Goal: Task Accomplishment & Management: Use online tool/utility

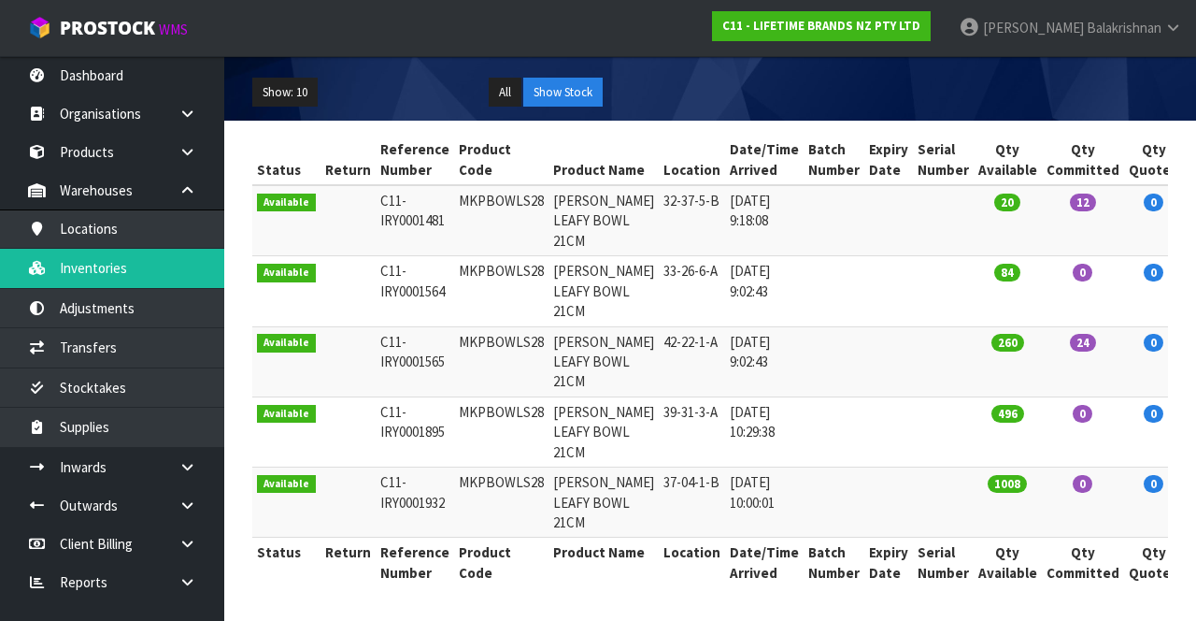
scroll to position [263, 0]
type input "MKPBOWLS28"
copy td "MKPBOWLS28"
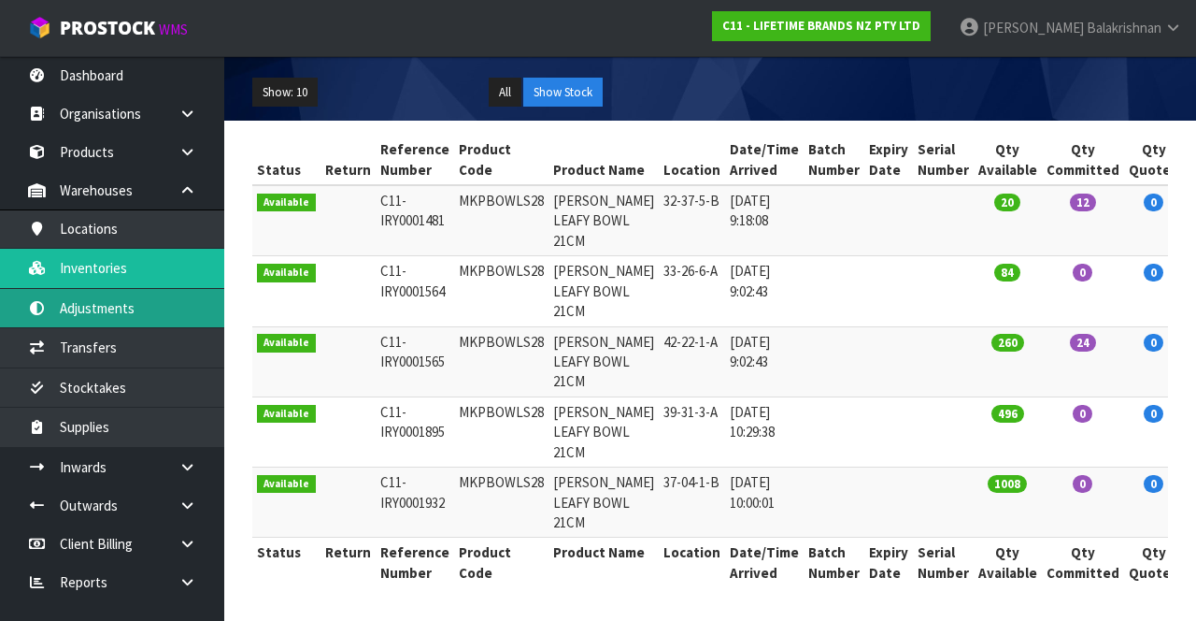
click at [139, 303] on link "Adjustments" at bounding box center [112, 308] width 224 height 38
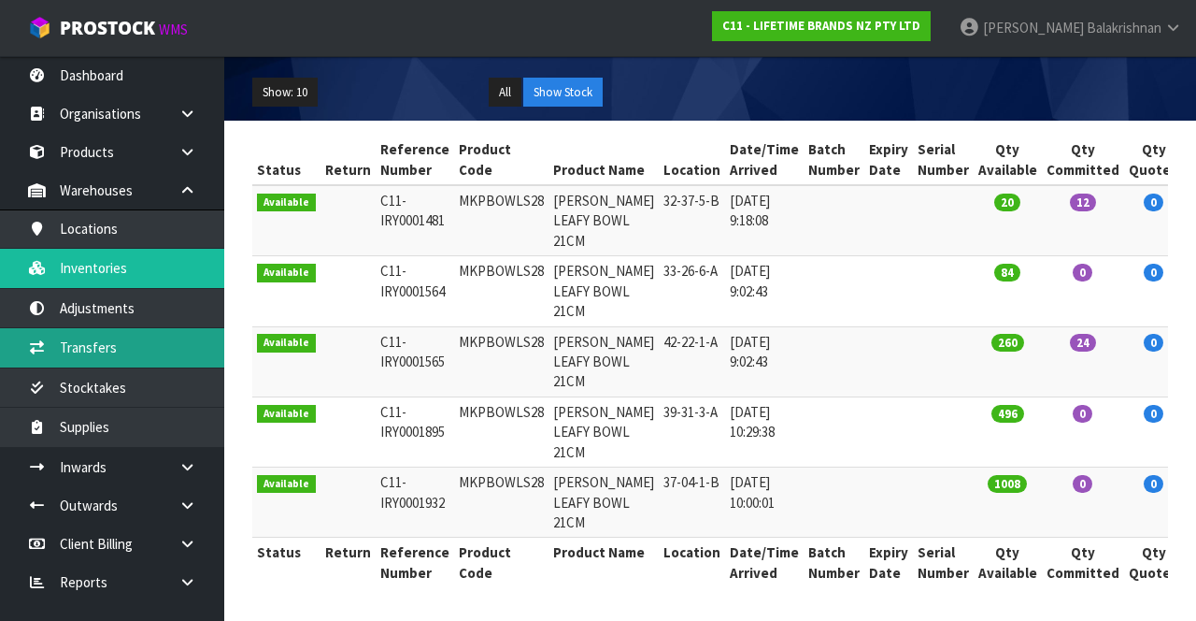
click at [121, 335] on link "Transfers" at bounding box center [112, 347] width 224 height 38
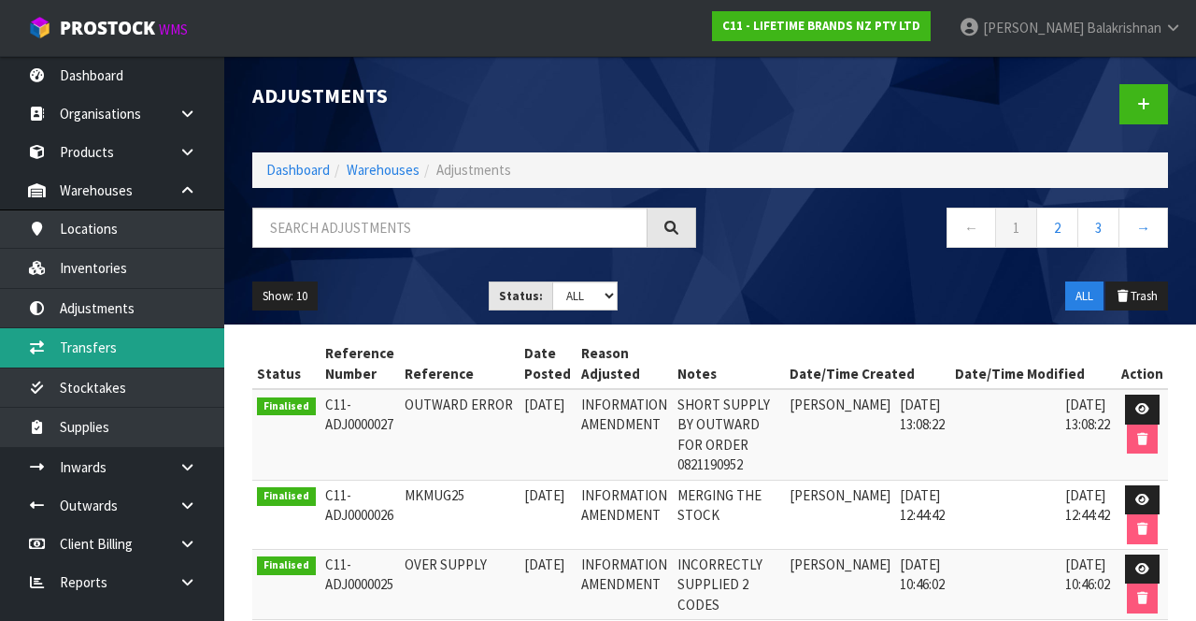
click at [123, 344] on link "Transfers" at bounding box center [112, 347] width 224 height 38
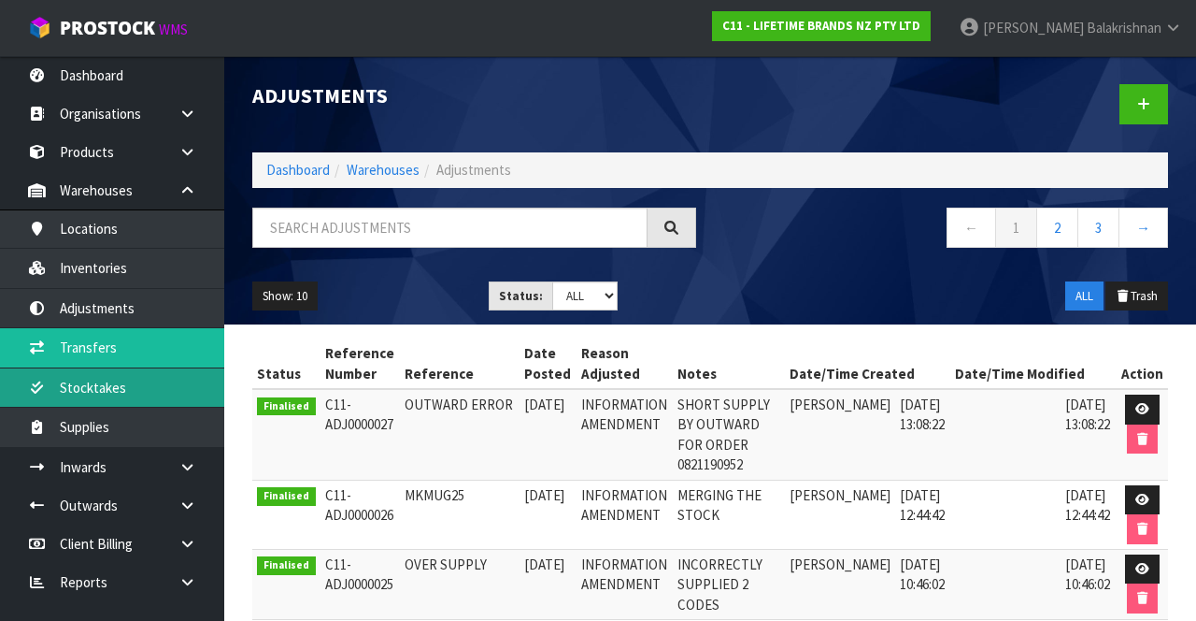
click at [146, 379] on link "Stocktakes" at bounding box center [112, 387] width 224 height 38
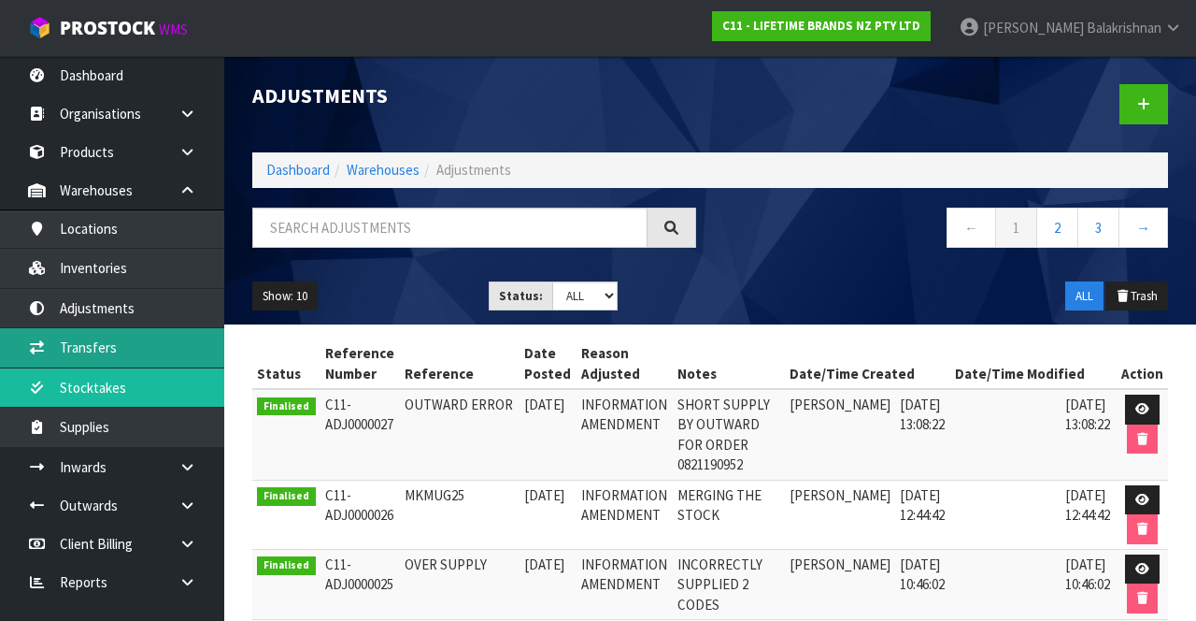
click at [136, 336] on link "Transfers" at bounding box center [112, 347] width 224 height 38
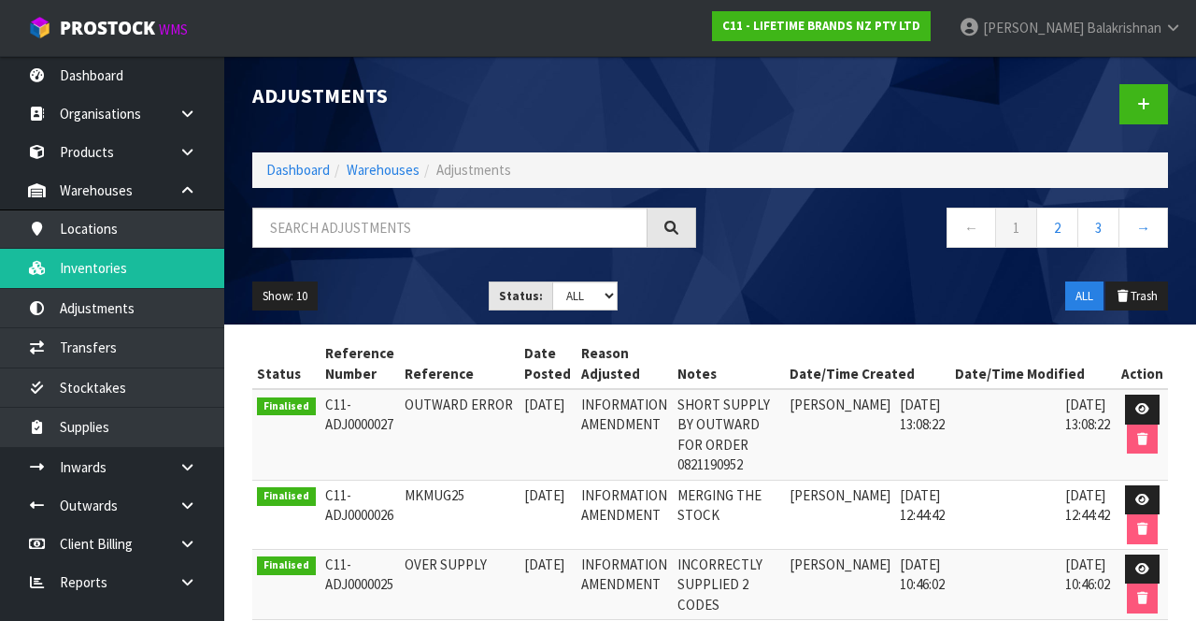
click at [1115, 24] on span "Balakrishnan" at bounding box center [1124, 28] width 75 height 18
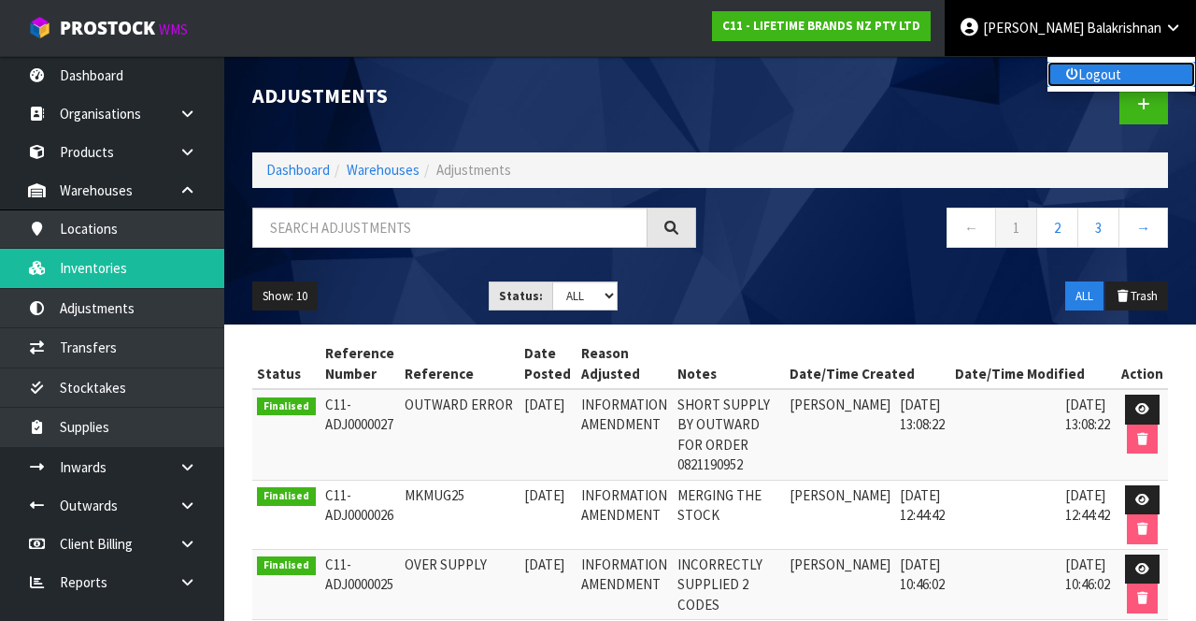
click at [1094, 75] on link "Logout" at bounding box center [1122, 74] width 148 height 25
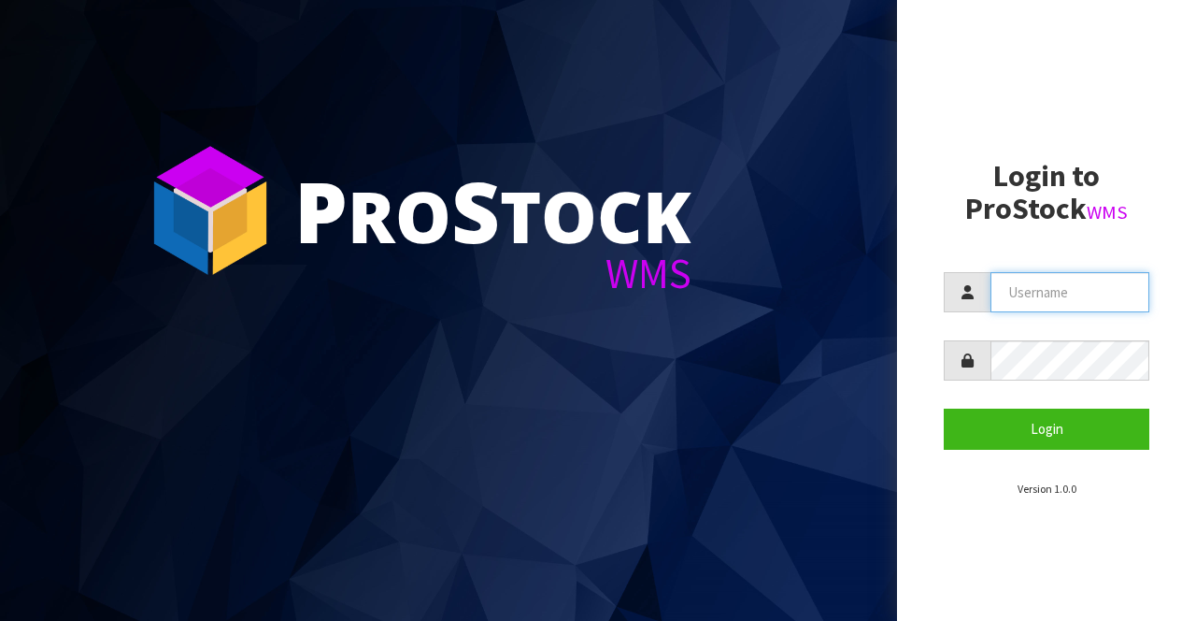
click at [1062, 298] on input "text" at bounding box center [1070, 292] width 159 height 40
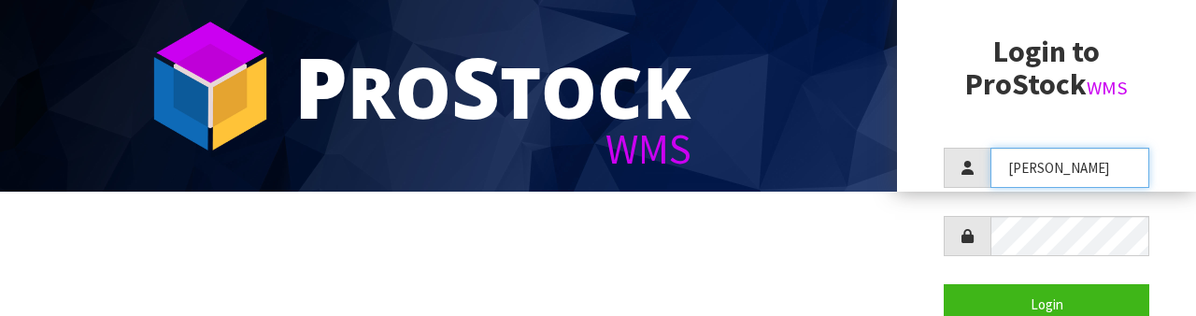
scroll to position [138, 0]
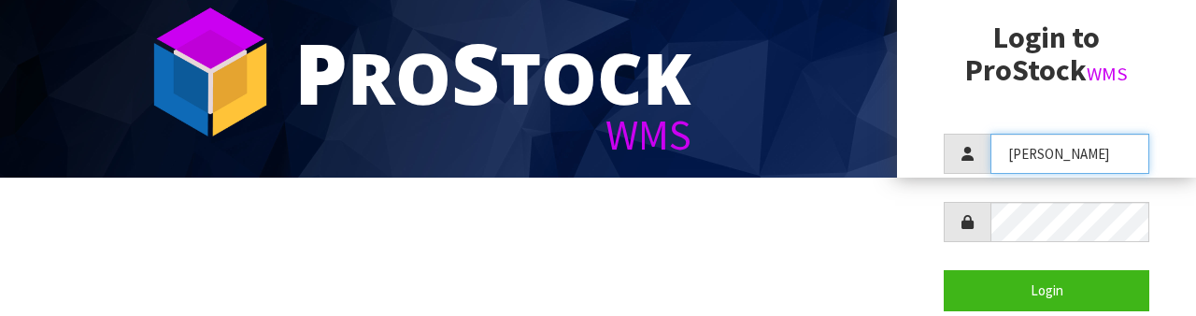
type input "[PERSON_NAME]"
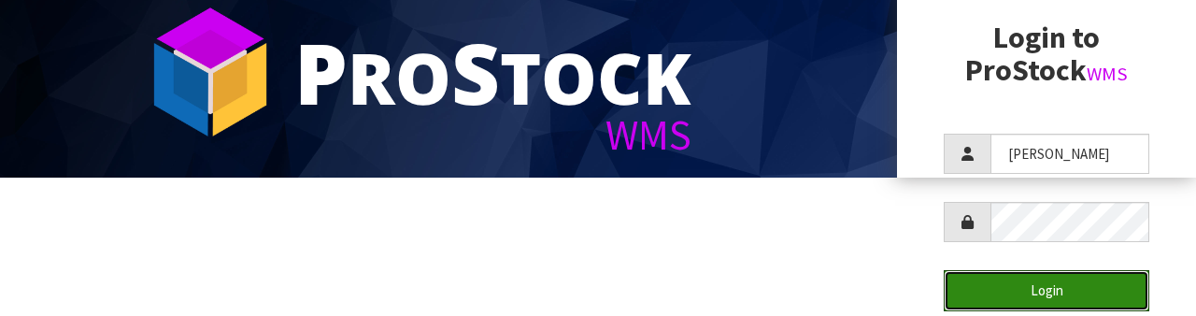
click at [1070, 274] on button "Login" at bounding box center [1047, 290] width 206 height 40
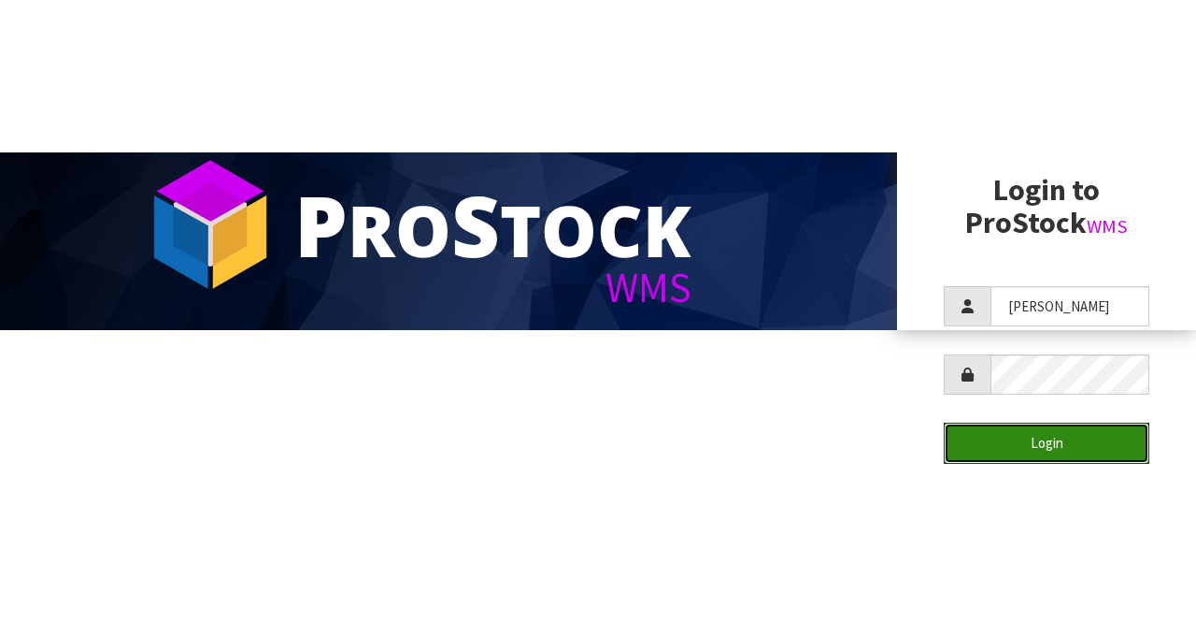
scroll to position [0, 0]
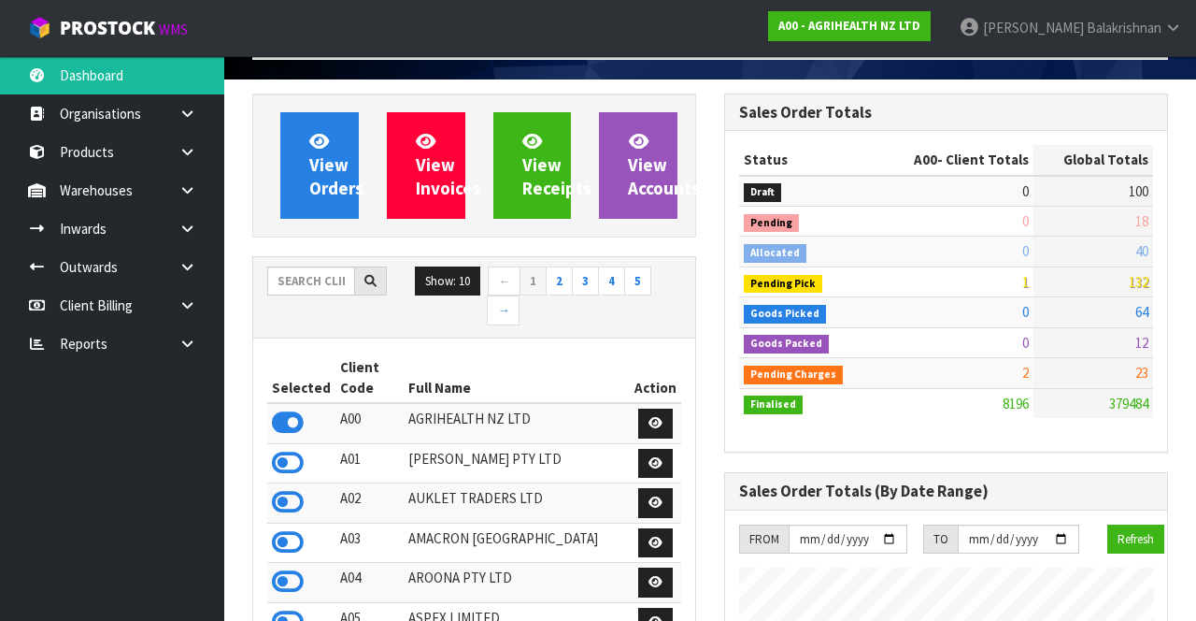
scroll to position [67, 0]
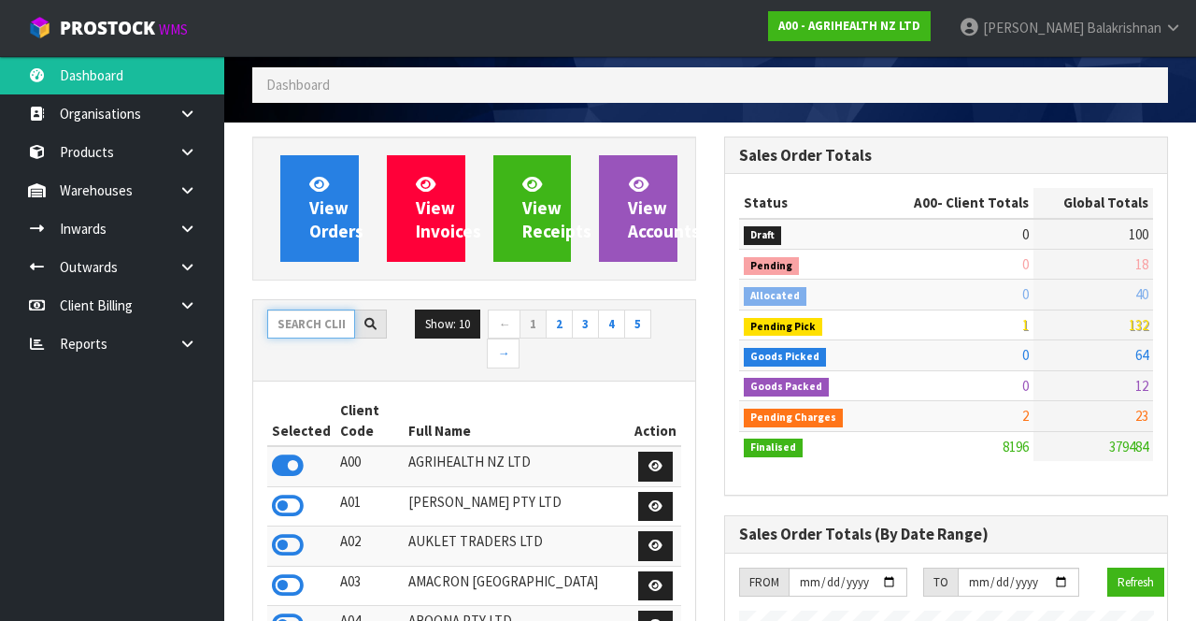
click at [288, 332] on input "text" at bounding box center [311, 323] width 88 height 29
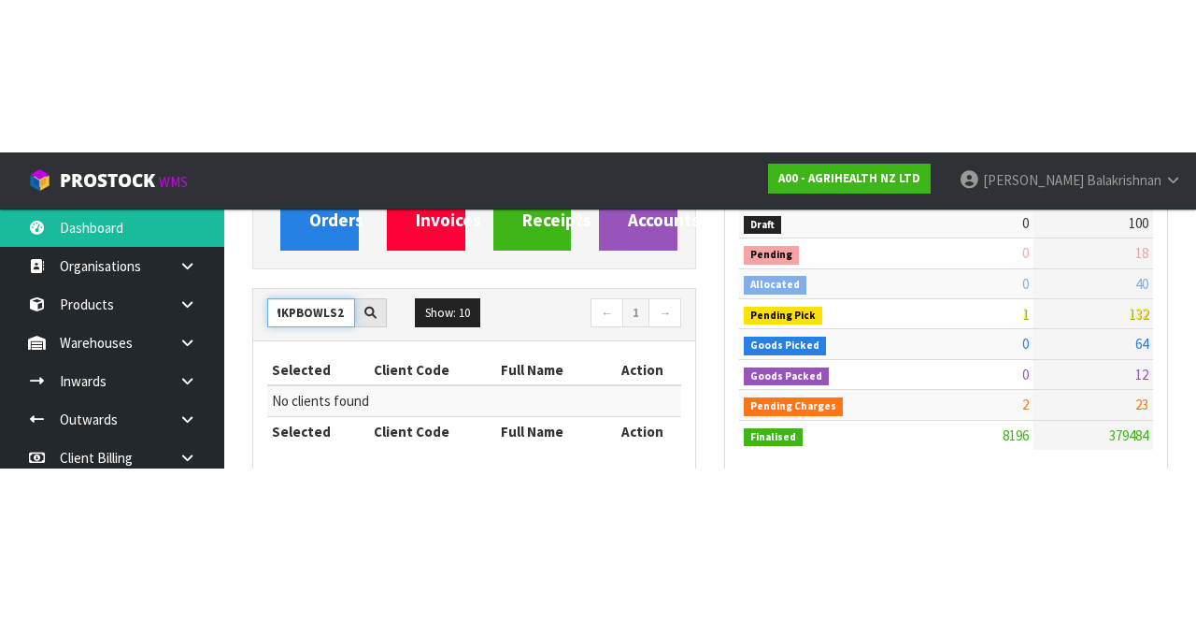
scroll to position [231, 0]
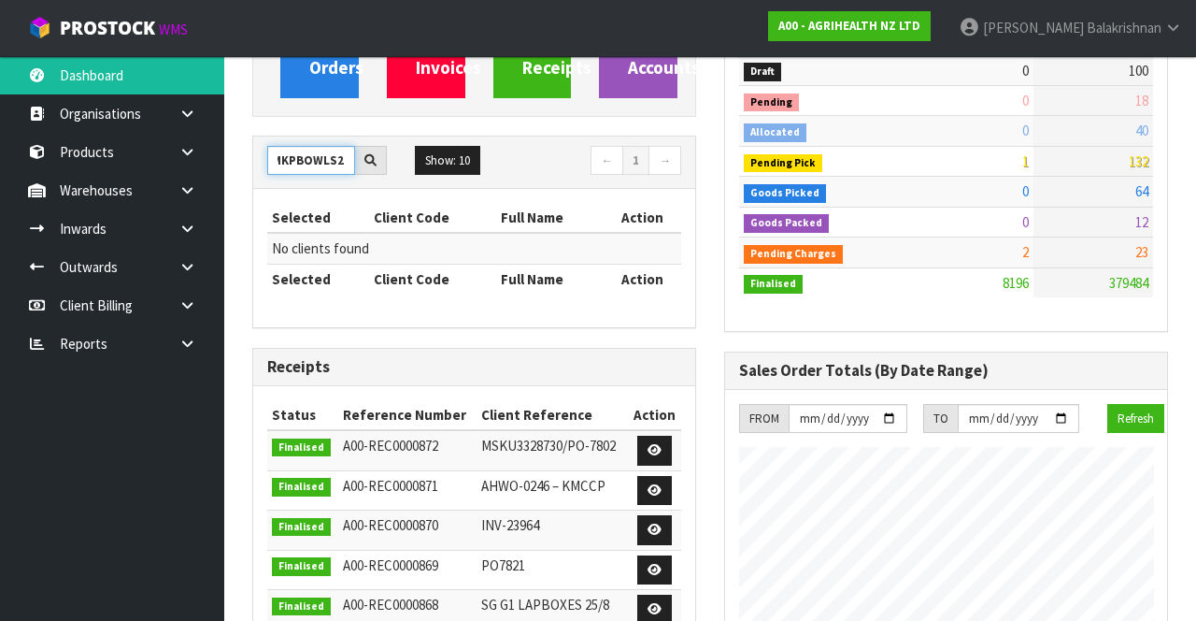
click at [315, 152] on input "MKPBOWLS28" at bounding box center [311, 160] width 88 height 29
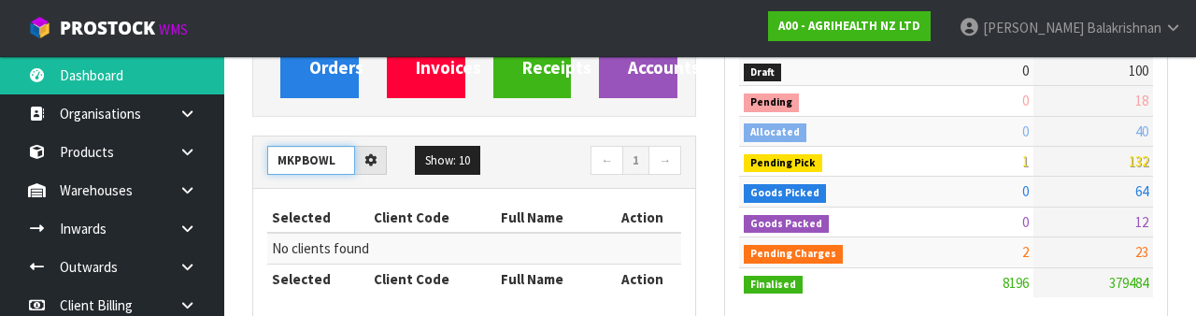
scroll to position [0, 0]
type input "M"
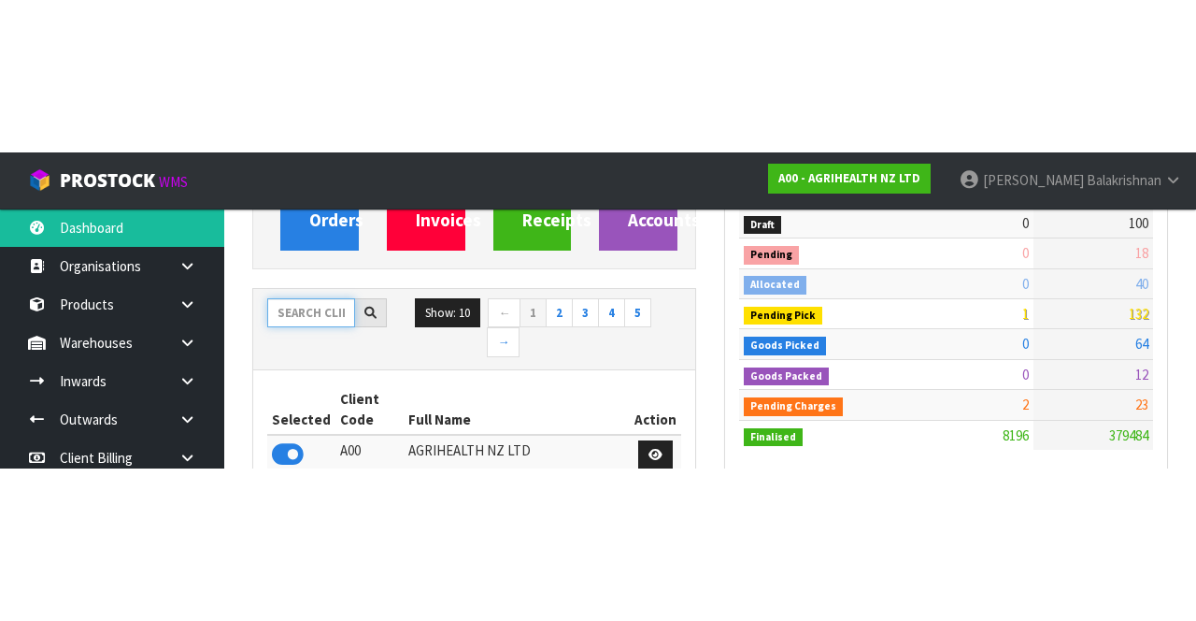
scroll to position [231, 0]
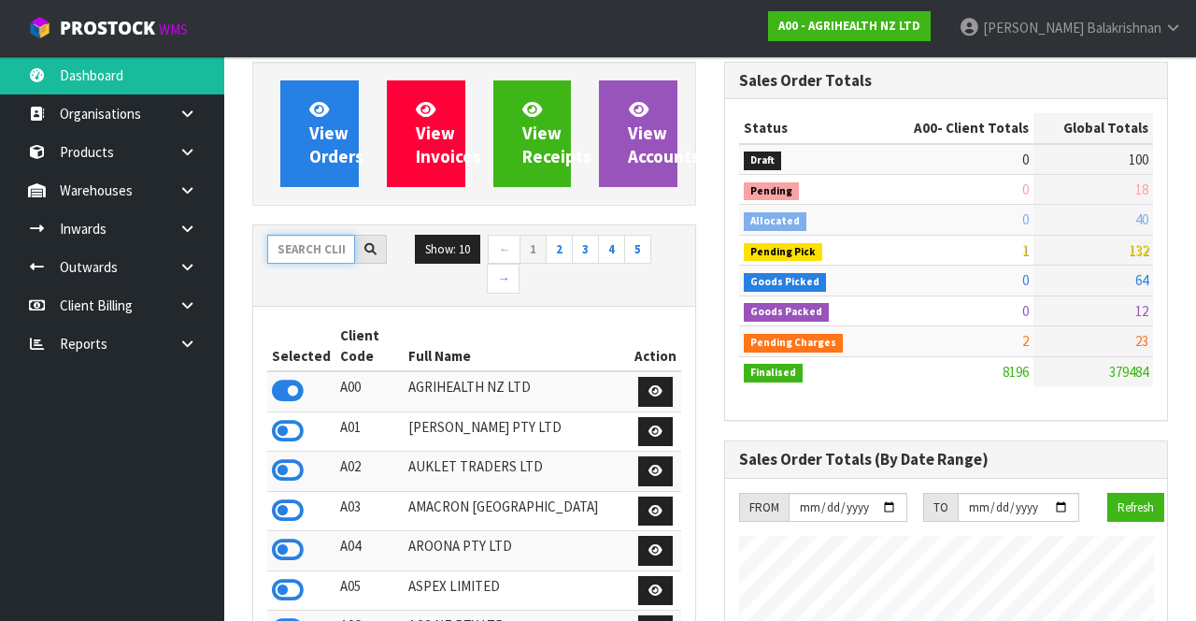
click at [293, 246] on input "text" at bounding box center [311, 249] width 88 height 29
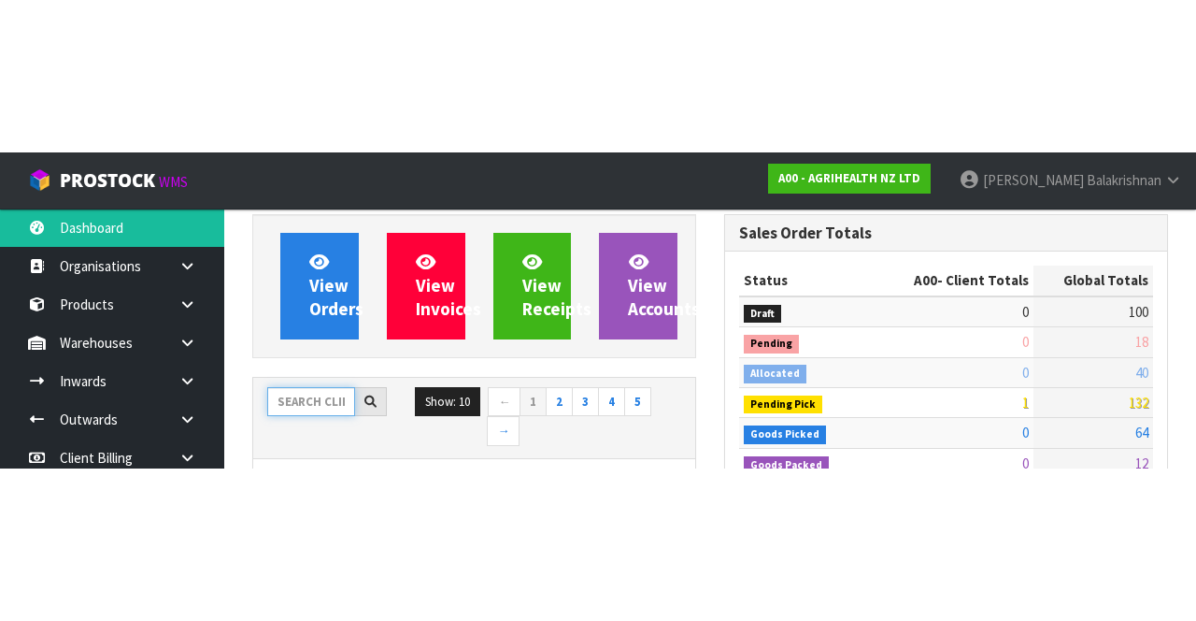
scroll to position [142, 0]
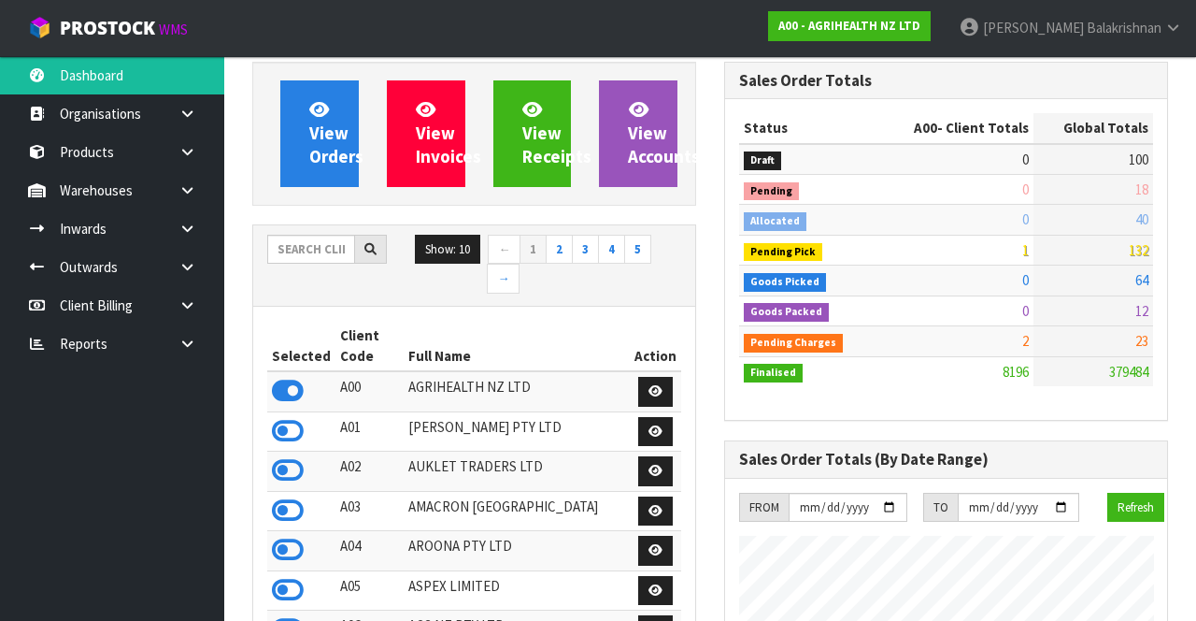
click at [189, 195] on icon at bounding box center [188, 190] width 18 height 14
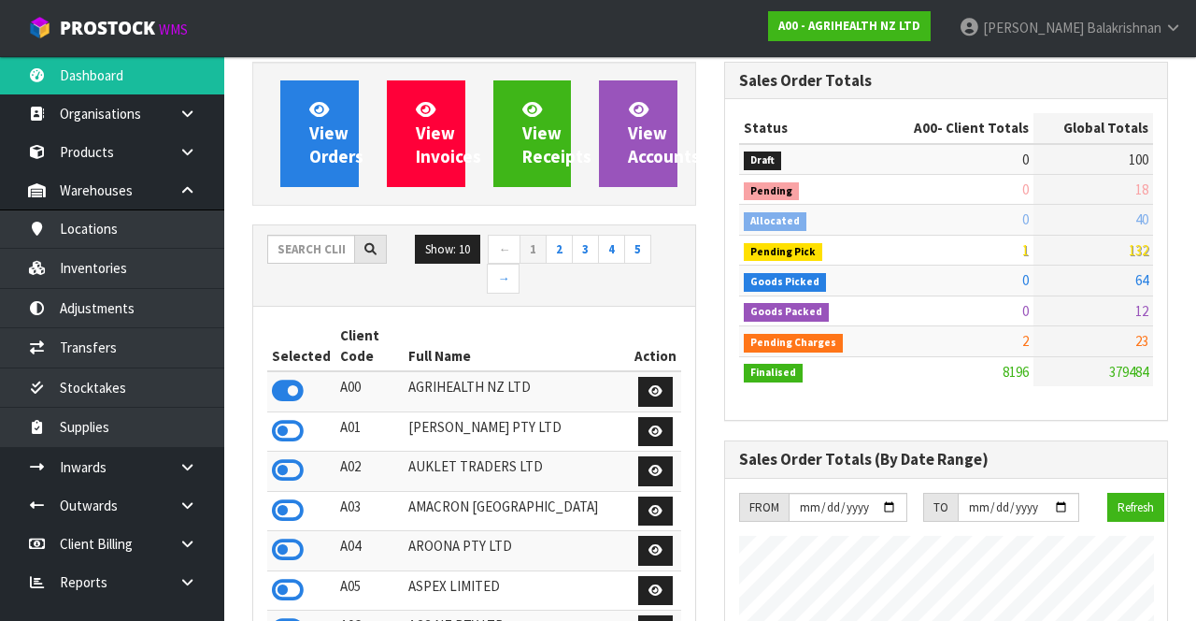
click at [198, 184] on link at bounding box center [194, 190] width 60 height 38
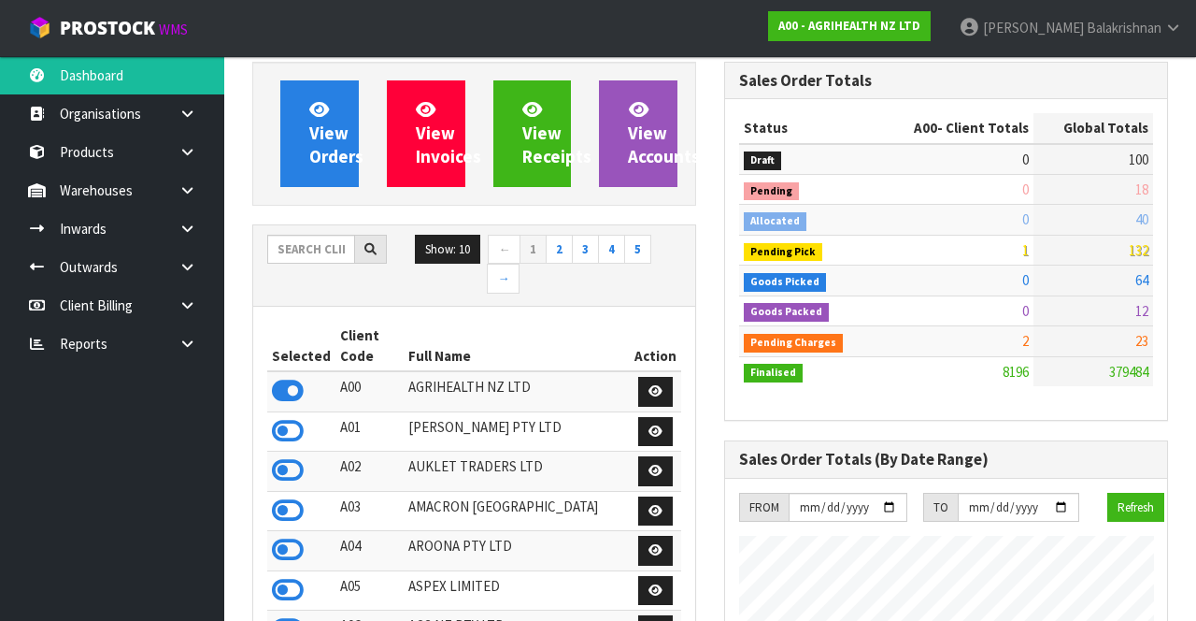
click at [189, 187] on icon at bounding box center [188, 190] width 18 height 14
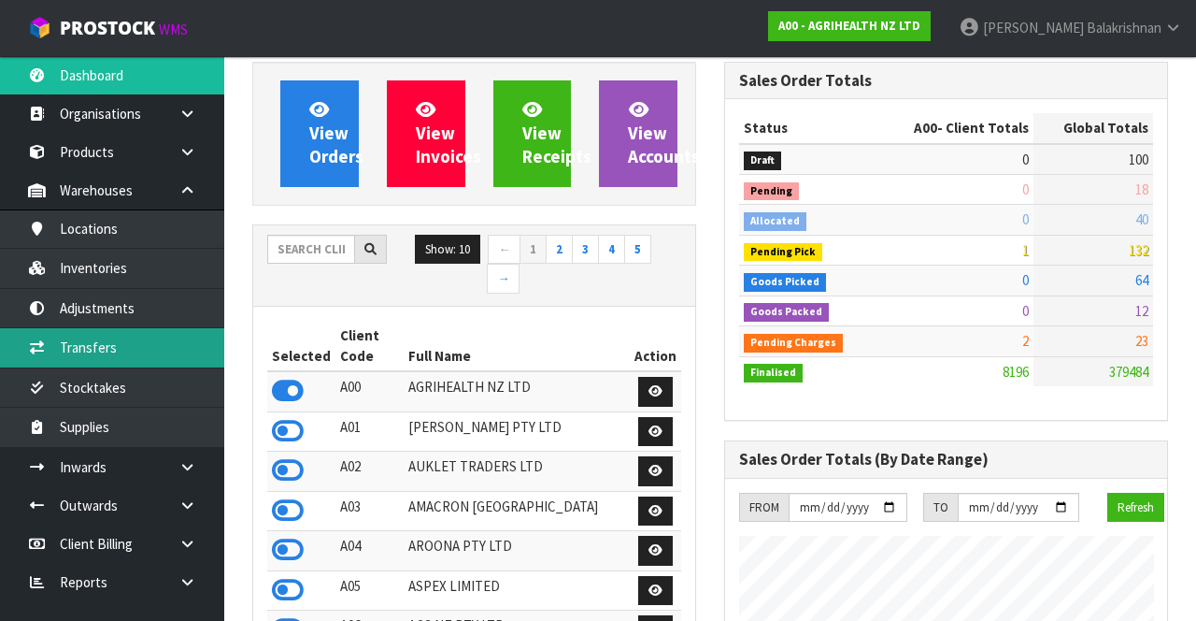
click at [90, 350] on link "Transfers" at bounding box center [112, 347] width 224 height 38
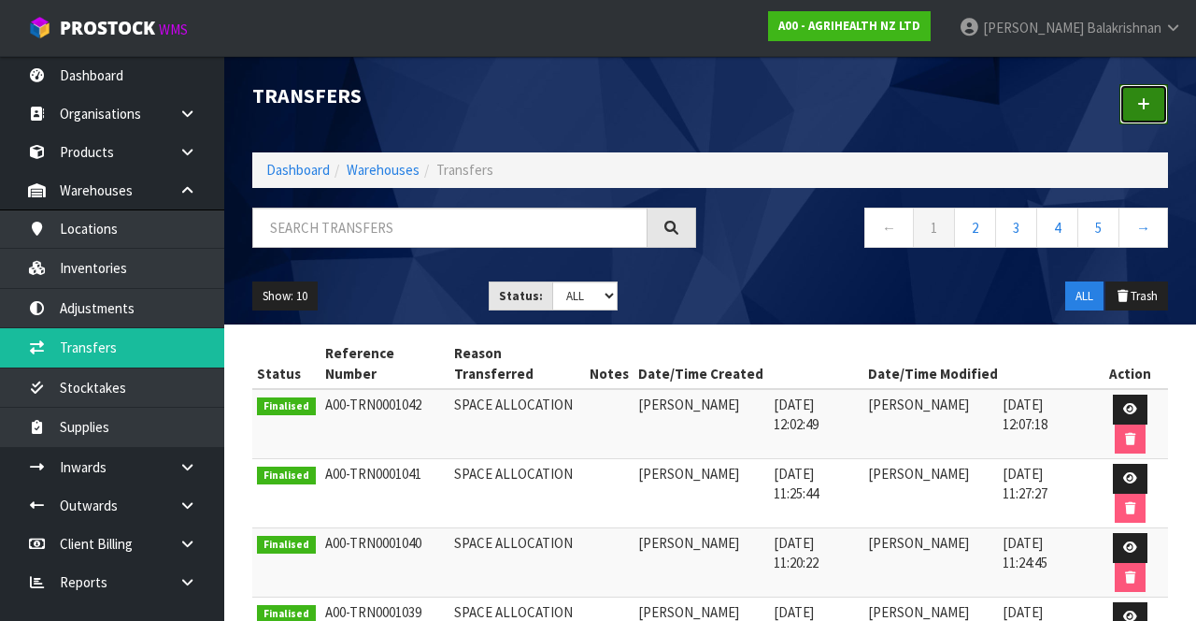
click at [1149, 113] on link at bounding box center [1144, 104] width 49 height 40
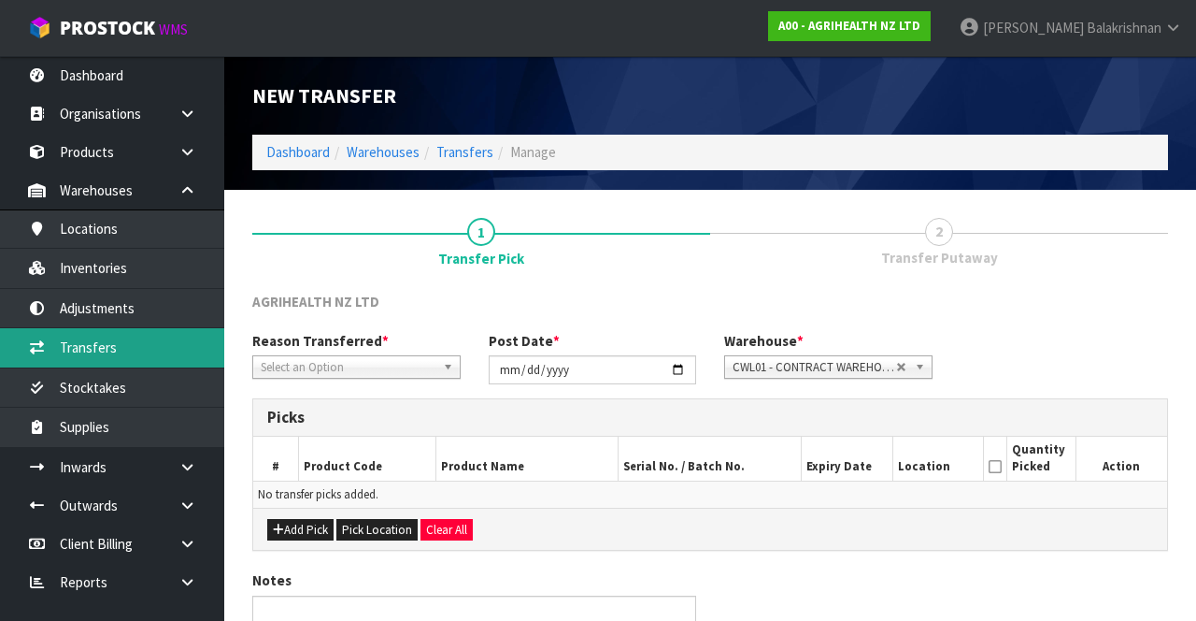
click at [163, 350] on link "Transfers" at bounding box center [112, 347] width 224 height 38
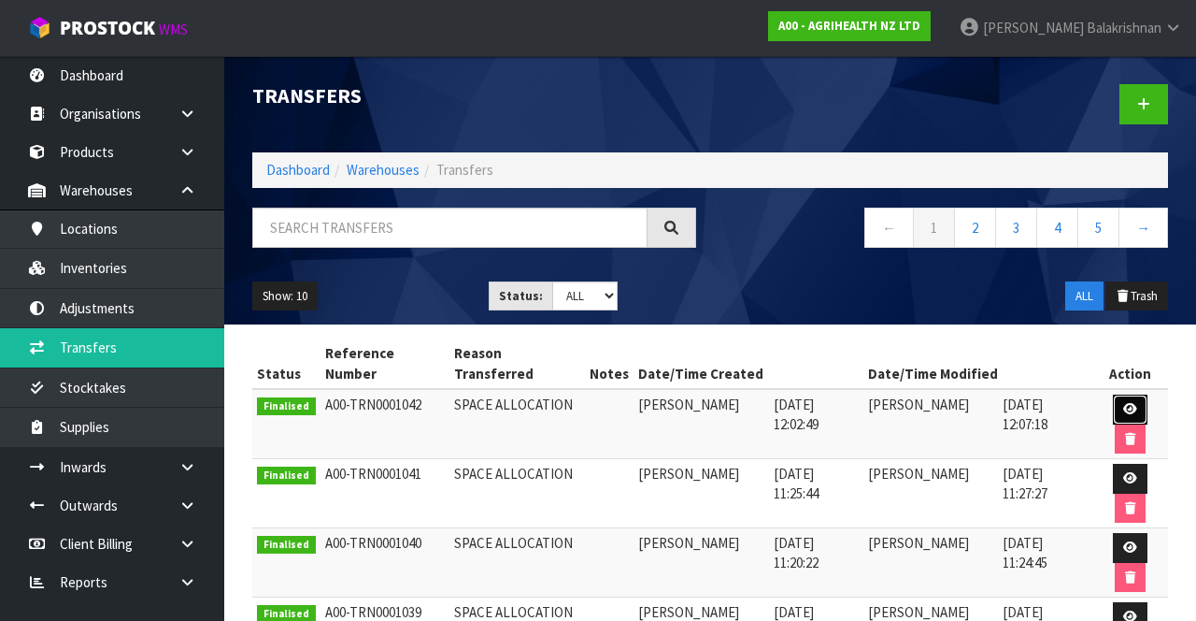
click at [1113, 394] on link at bounding box center [1130, 409] width 35 height 30
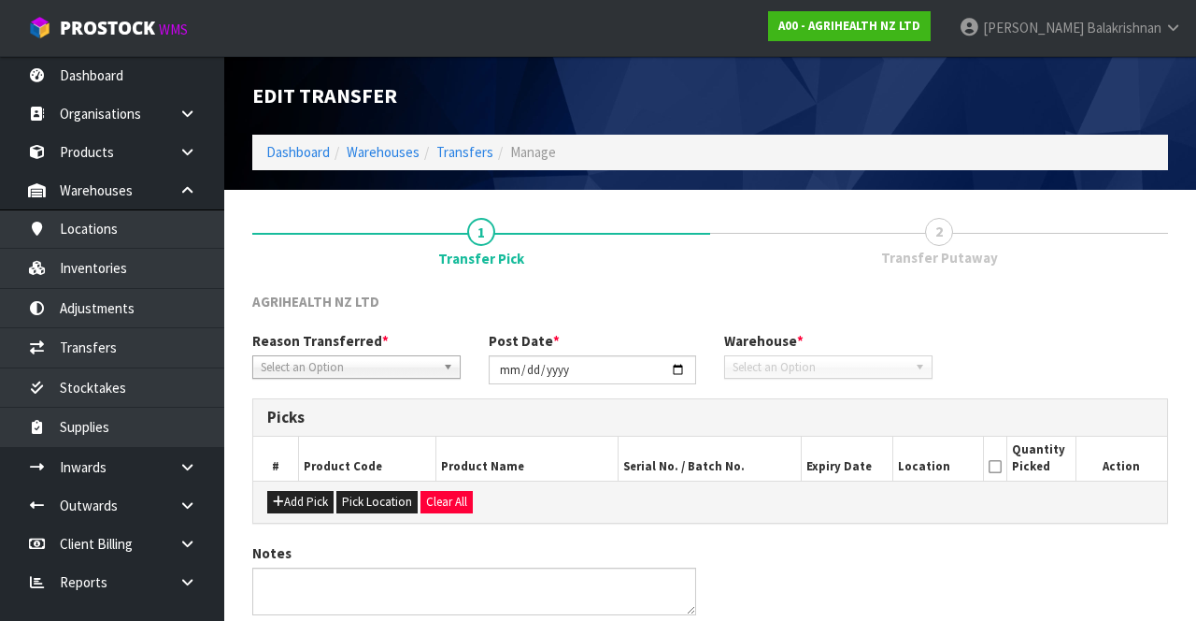
type input "[DATE]"
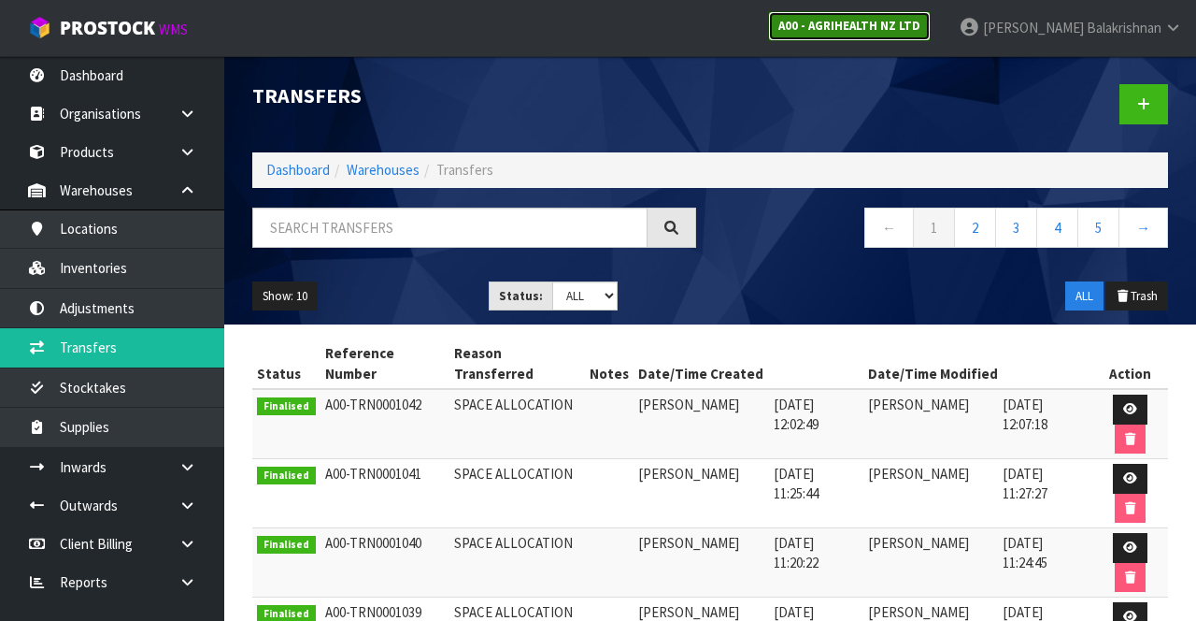
click at [931, 11] on link "A00 - AGRIHEALTH NZ LTD" at bounding box center [849, 26] width 163 height 30
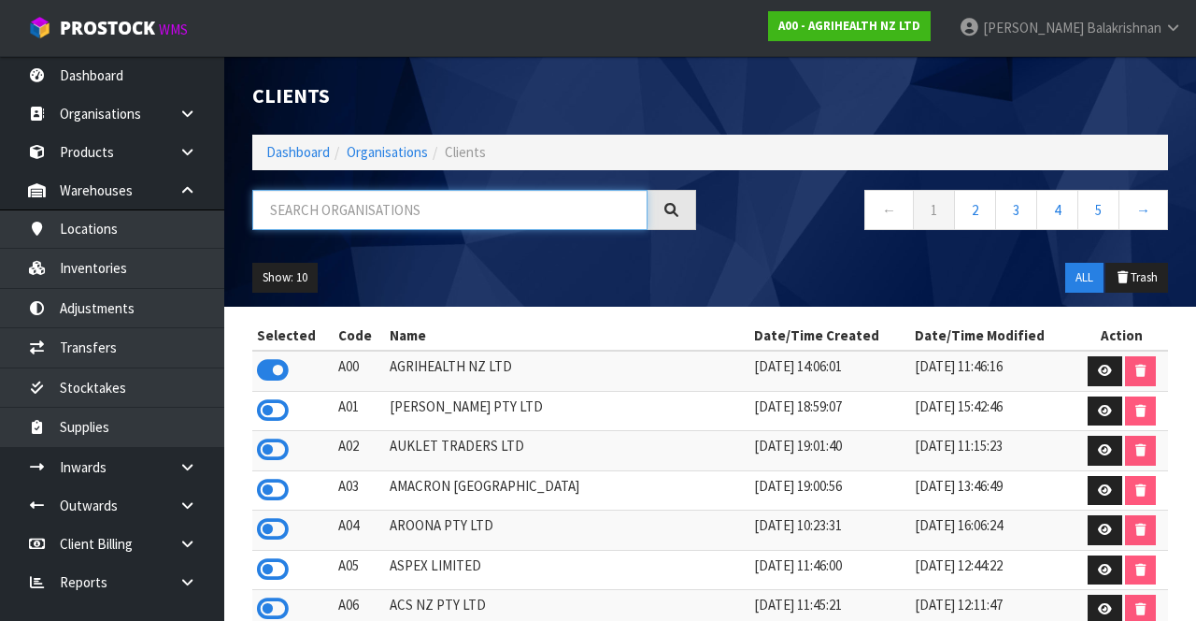
click at [464, 203] on input "text" at bounding box center [449, 210] width 395 height 40
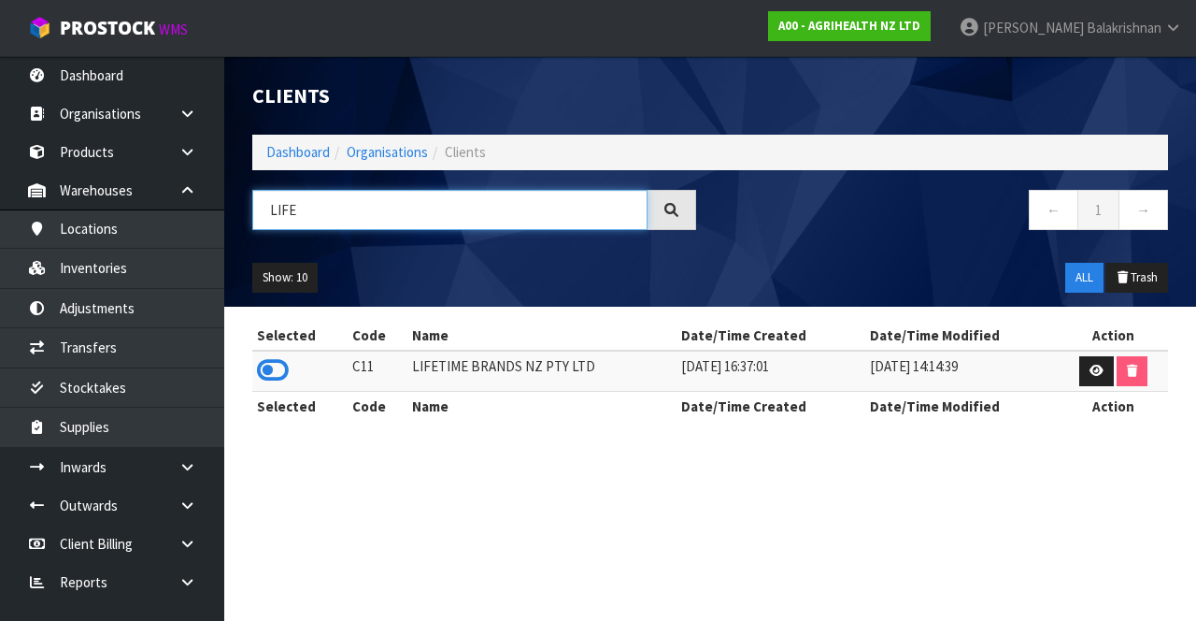
type input "LIFE"
click at [258, 370] on icon at bounding box center [273, 370] width 32 height 28
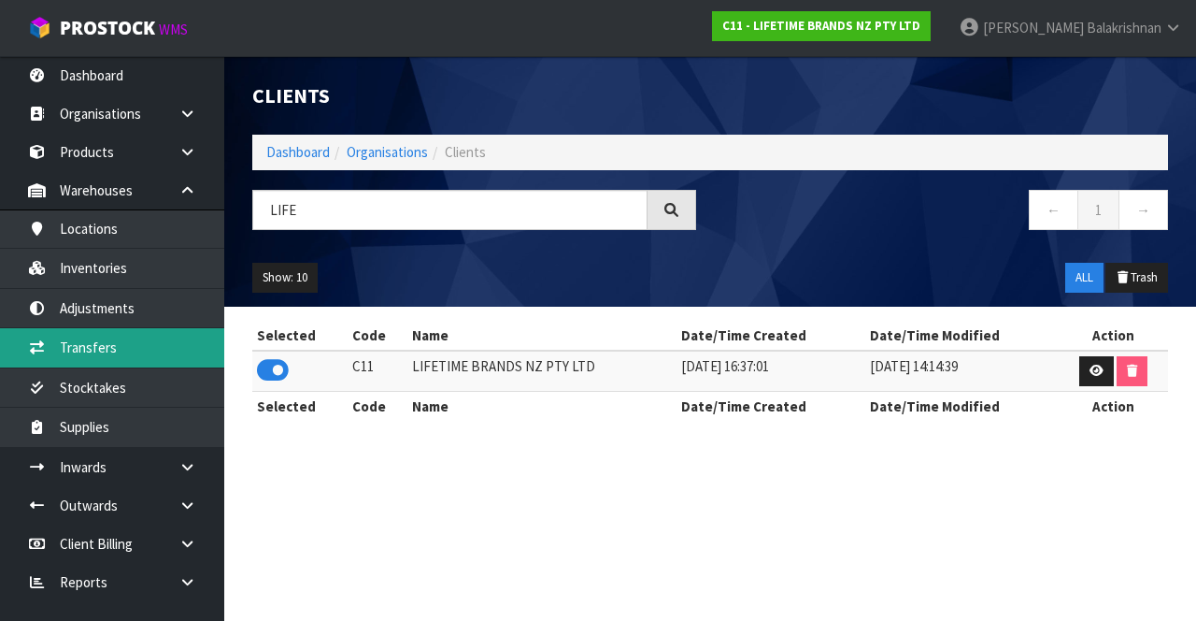
click at [89, 351] on link "Transfers" at bounding box center [112, 347] width 224 height 38
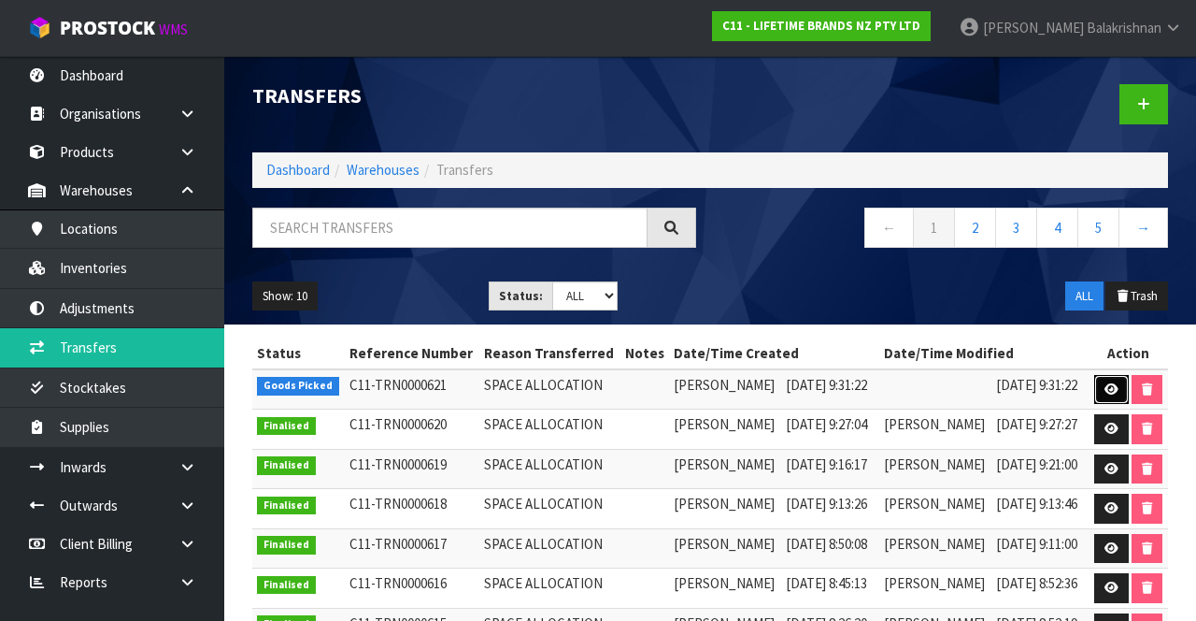
click at [1129, 393] on link at bounding box center [1111, 390] width 35 height 30
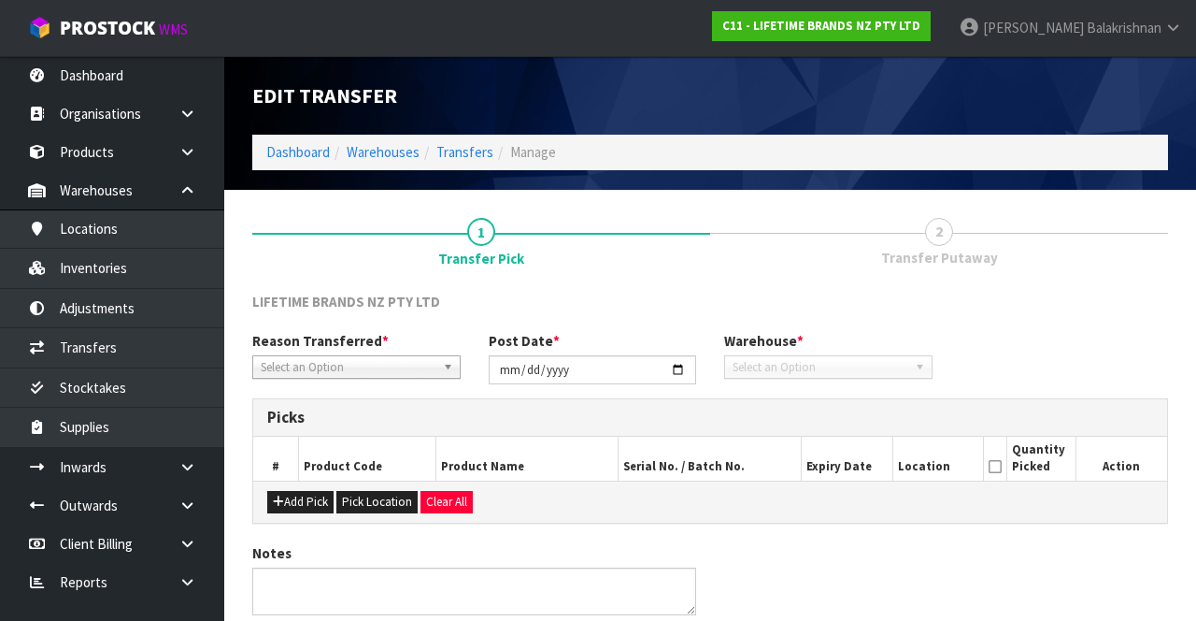
type input "[DATE]"
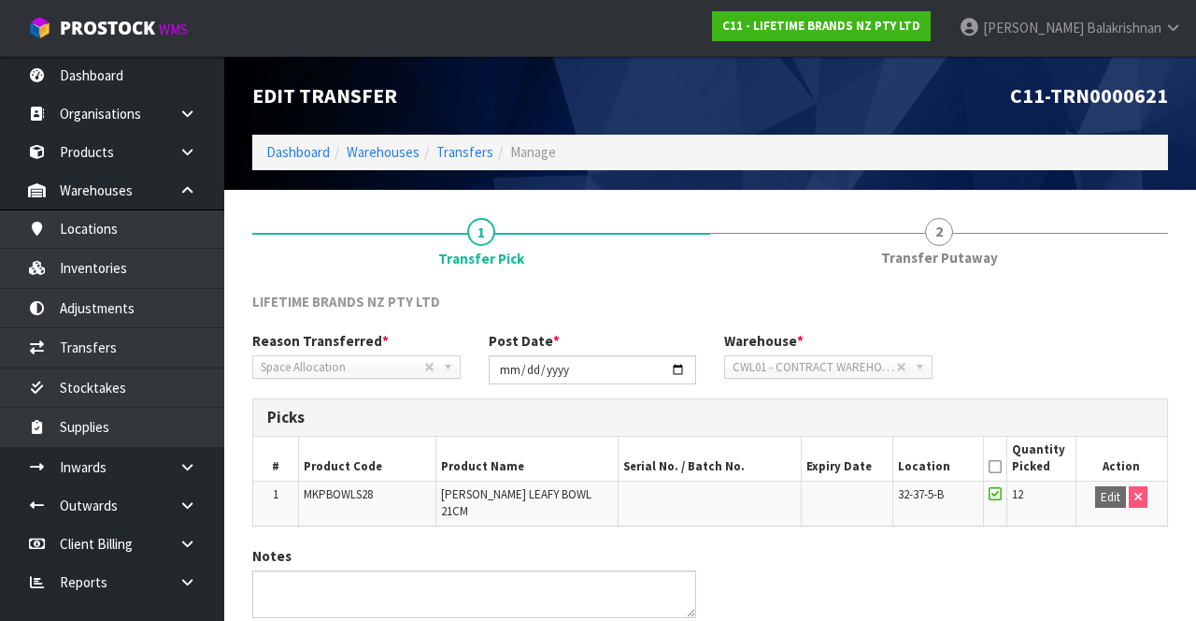
scroll to position [64, 0]
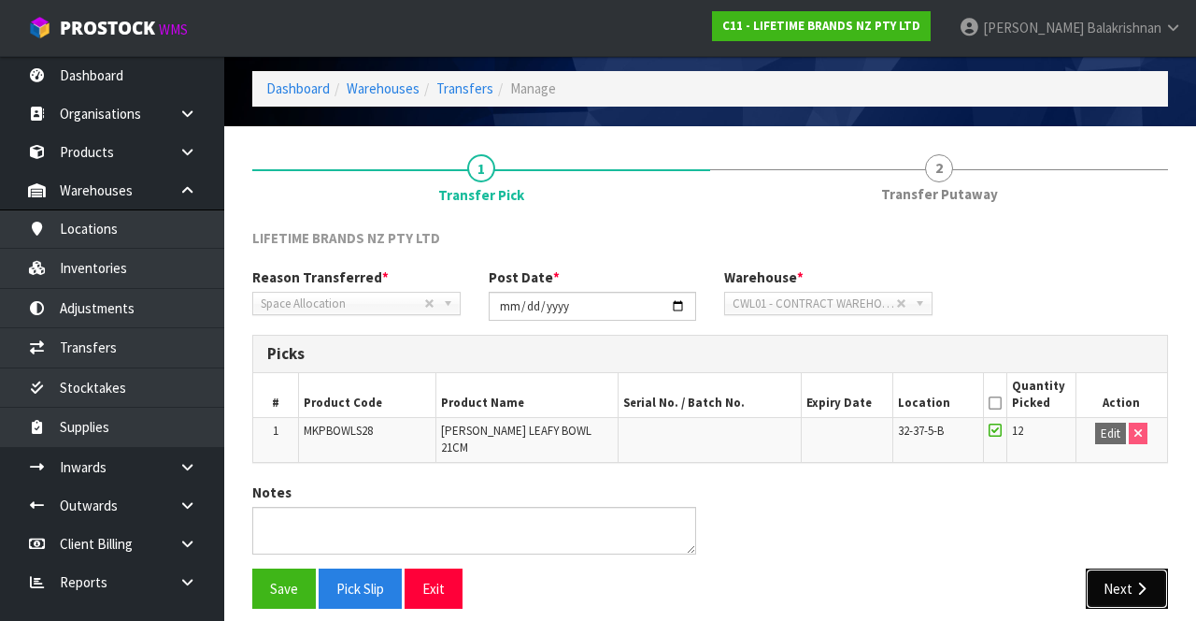
click at [1122, 572] on button "Next" at bounding box center [1127, 588] width 82 height 40
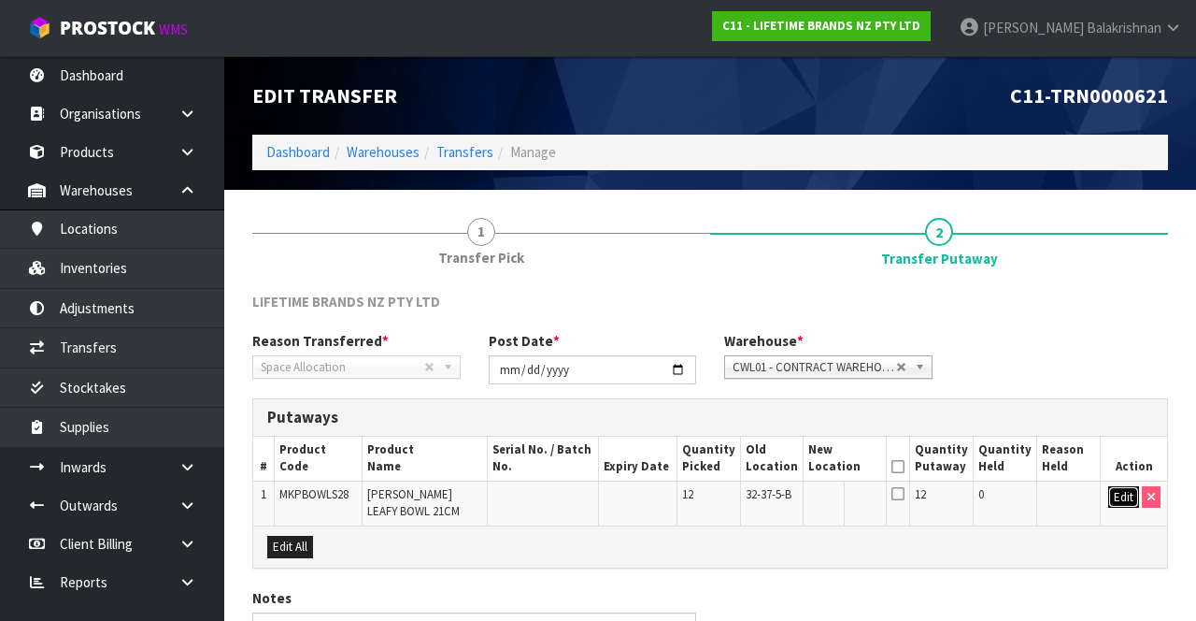
click at [1116, 489] on button "Edit" at bounding box center [1123, 497] width 31 height 22
click at [823, 494] on input "text" at bounding box center [834, 497] width 50 height 23
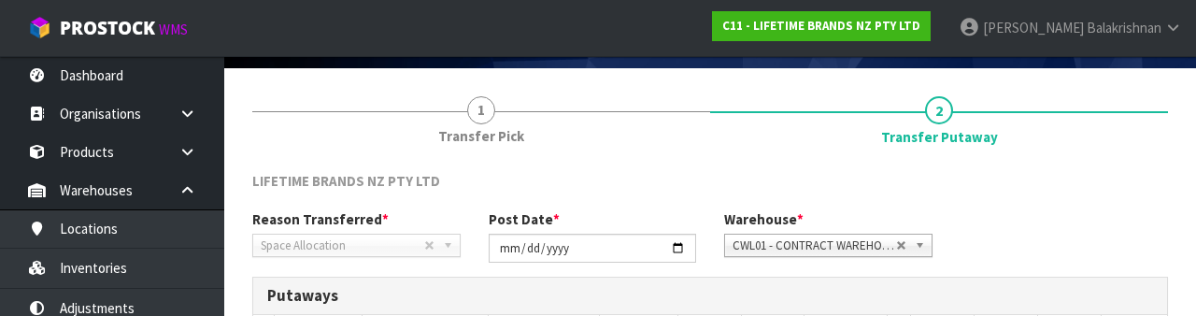
scroll to position [327, 0]
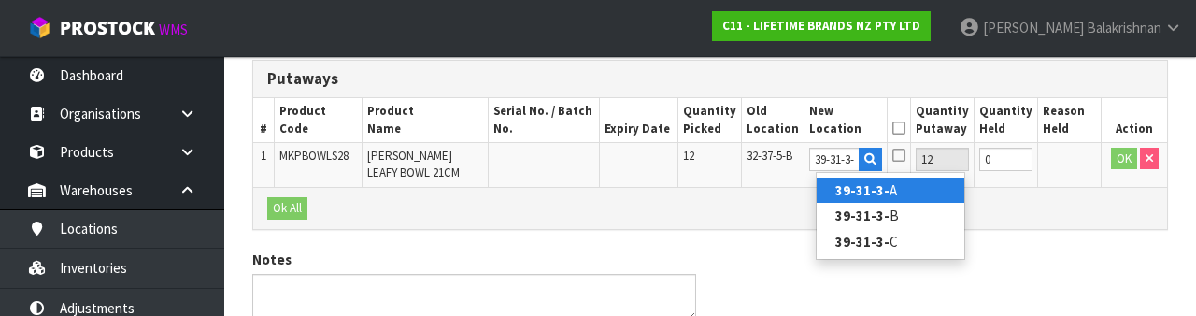
click at [905, 196] on link "39-31-3- A" at bounding box center [891, 190] width 148 height 25
type input "39-31-3-A"
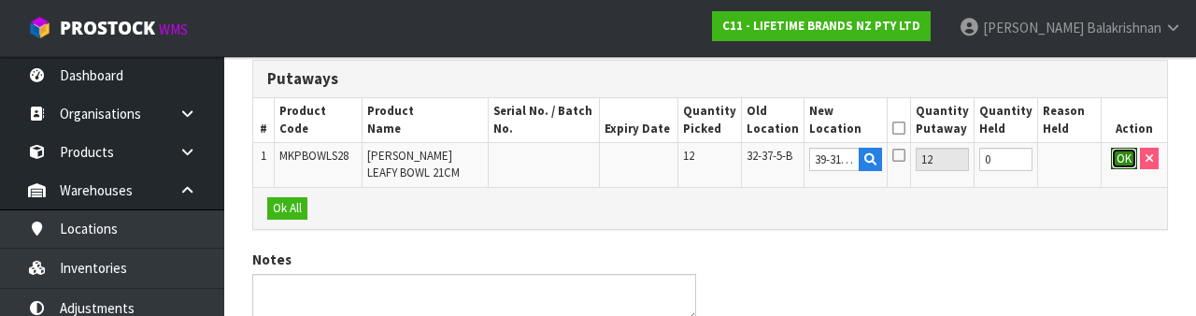
click at [1112, 165] on button "OK" at bounding box center [1124, 159] width 26 height 22
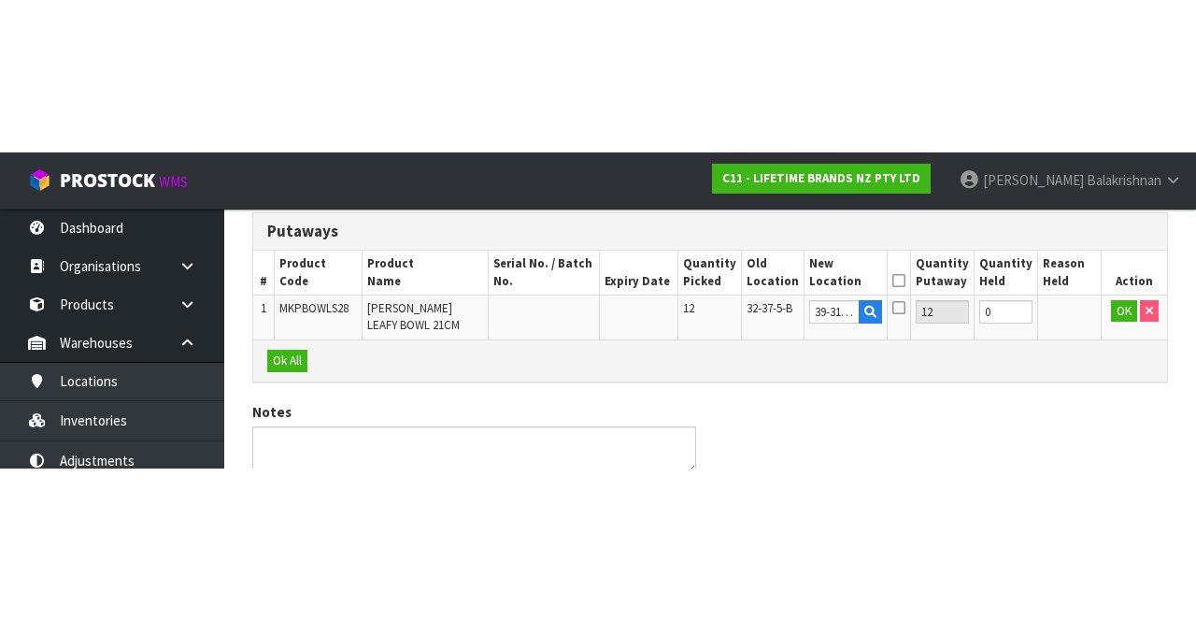
scroll to position [118, 0]
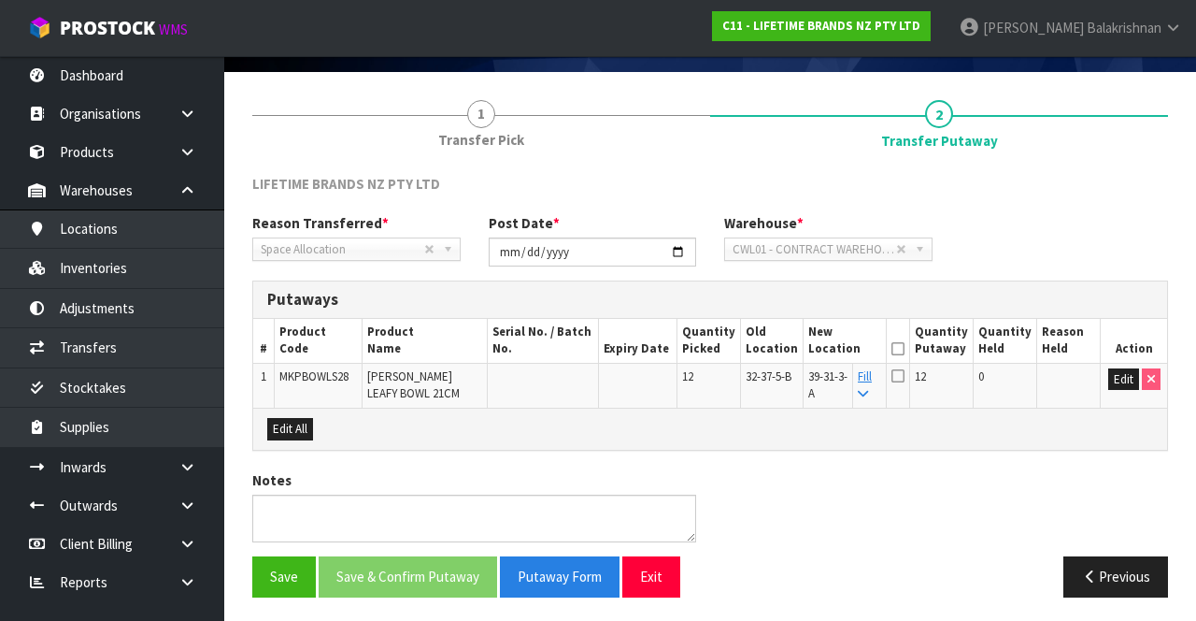
click at [905, 349] on icon at bounding box center [898, 349] width 13 height 1
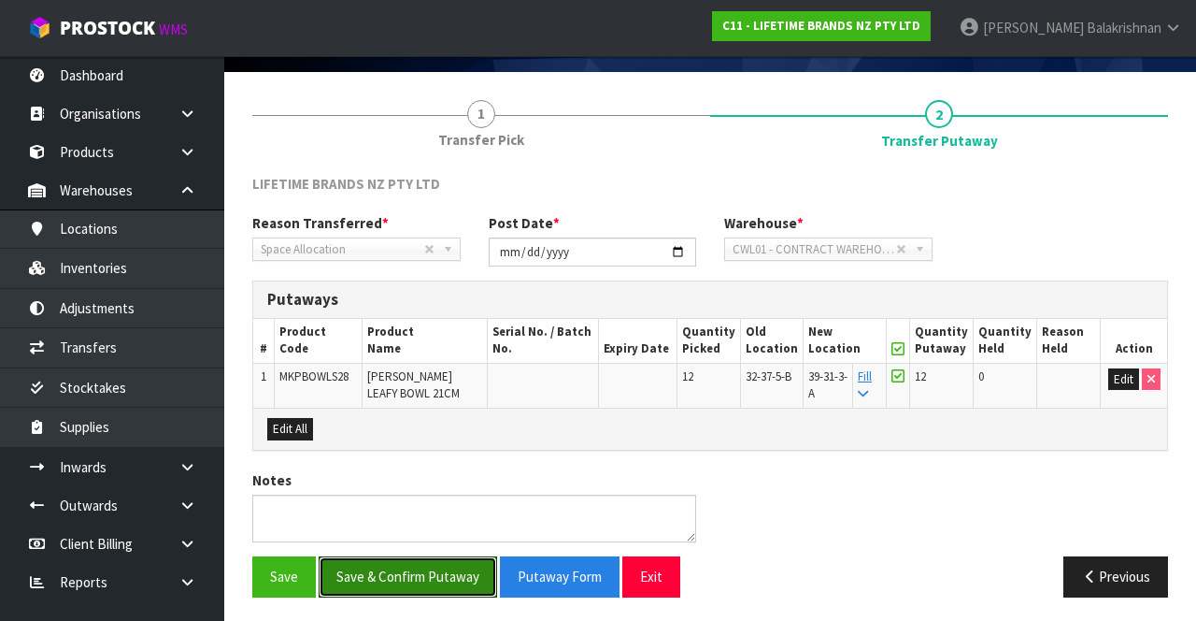
click at [439, 571] on button "Save & Confirm Putaway" at bounding box center [408, 576] width 179 height 40
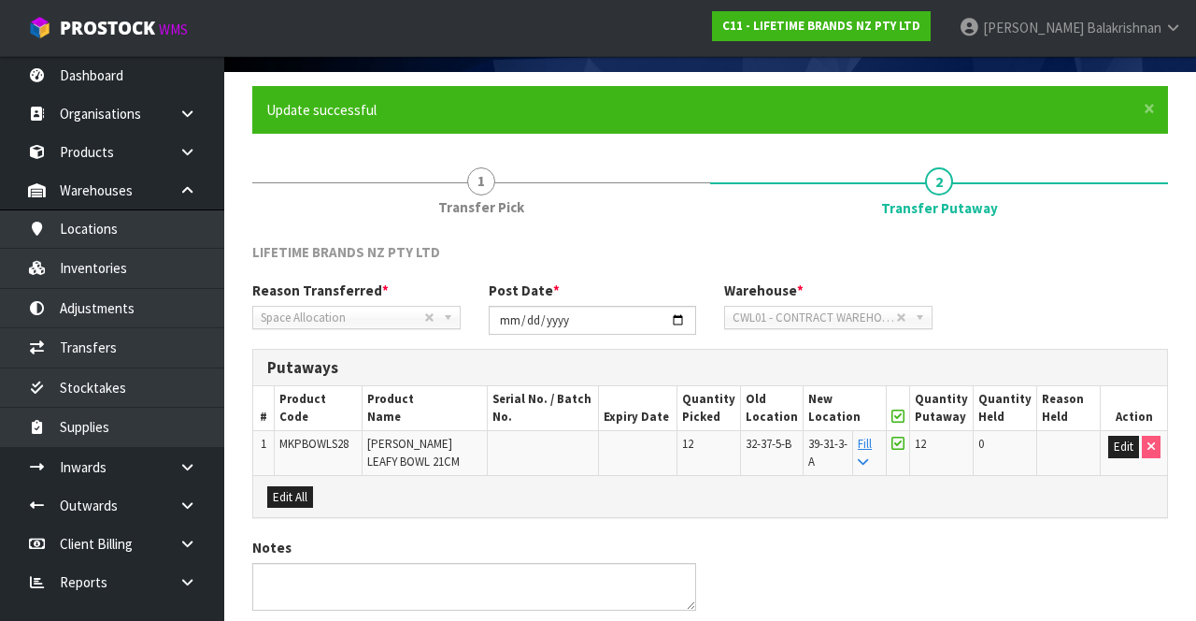
scroll to position [0, 0]
